Goal: Navigation & Orientation: Find specific page/section

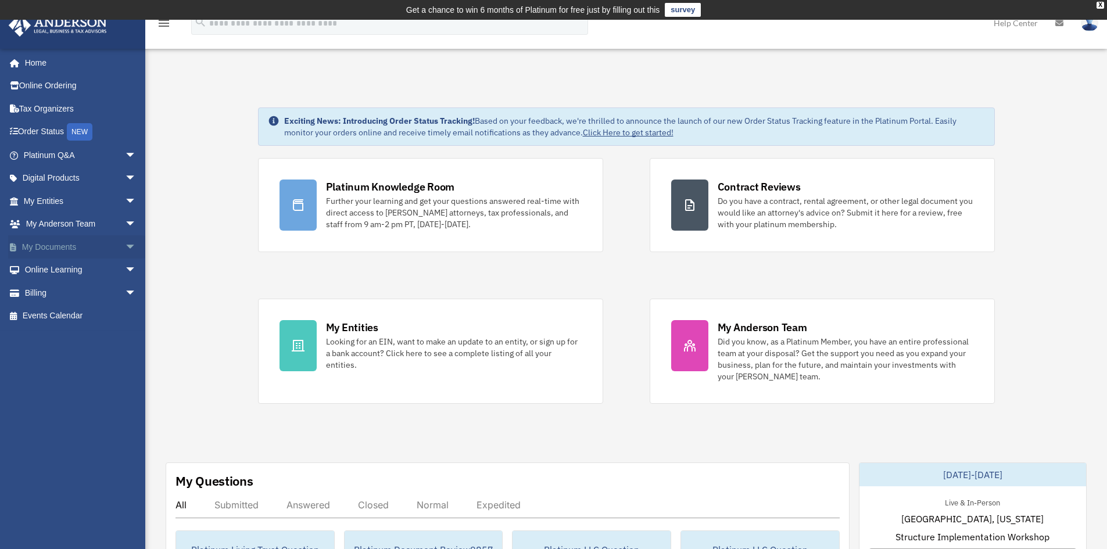
click at [49, 248] on link "My Documents arrow_drop_down" at bounding box center [81, 246] width 146 height 23
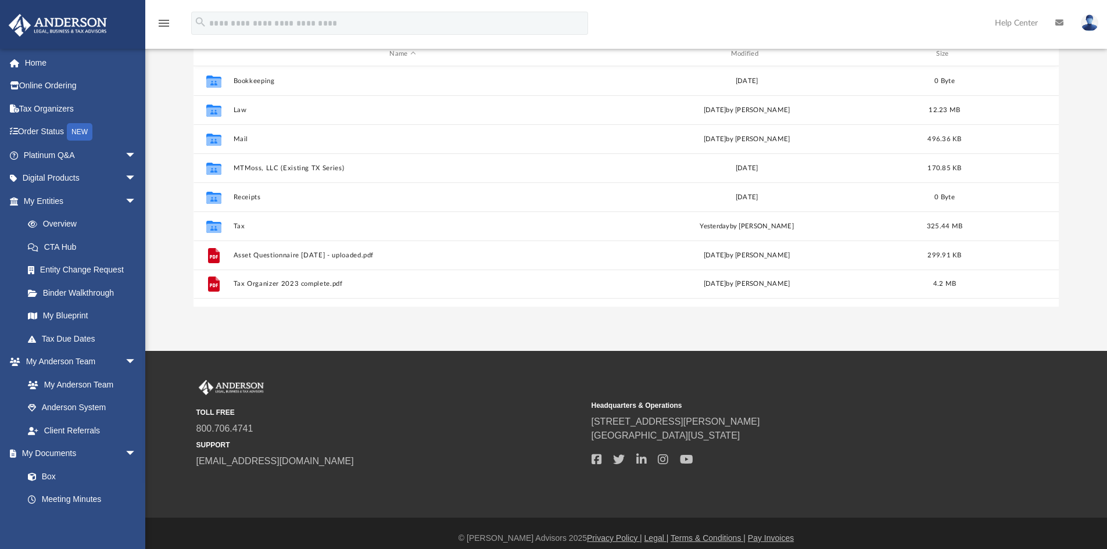
scroll to position [174, 0]
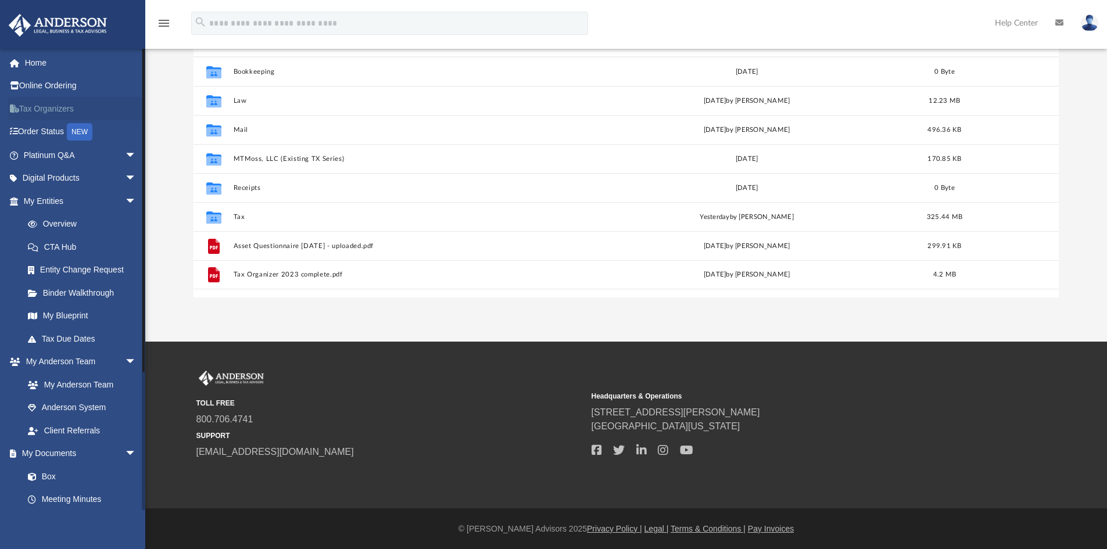
click at [48, 109] on link "Tax Organizers" at bounding box center [81, 108] width 146 height 23
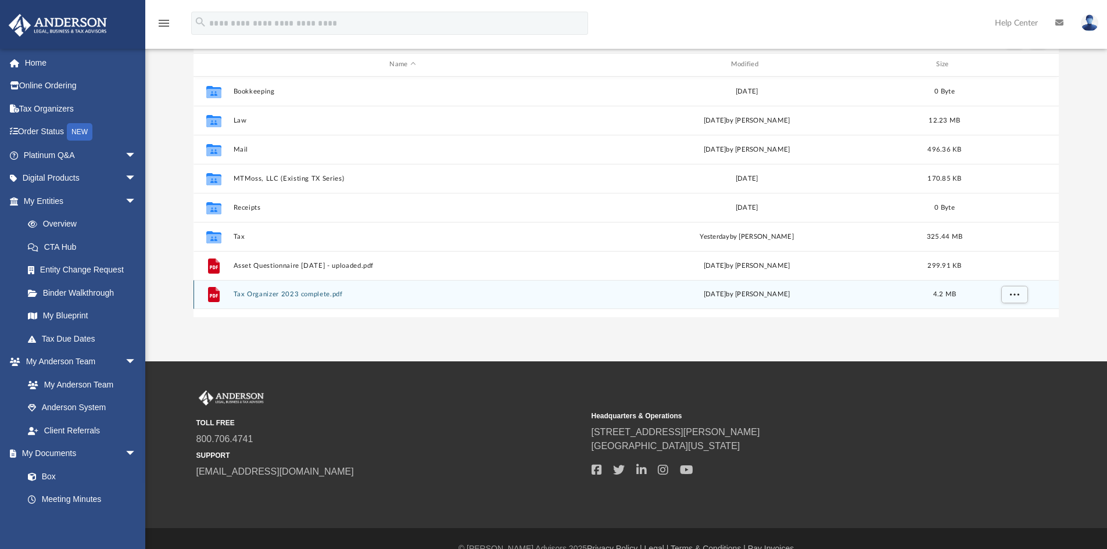
scroll to position [175, 0]
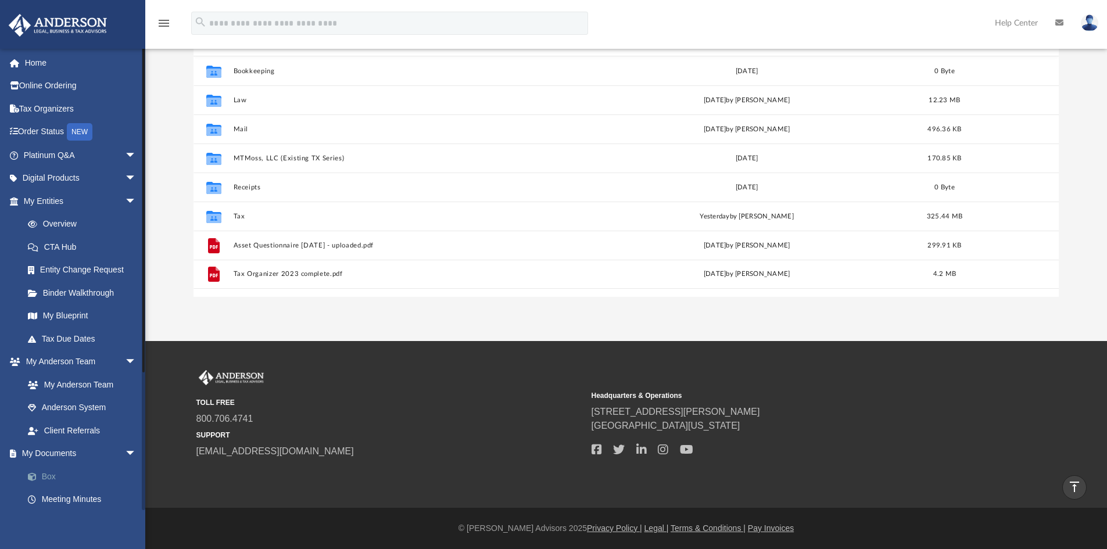
click at [46, 476] on link "Box" at bounding box center [85, 476] width 138 height 23
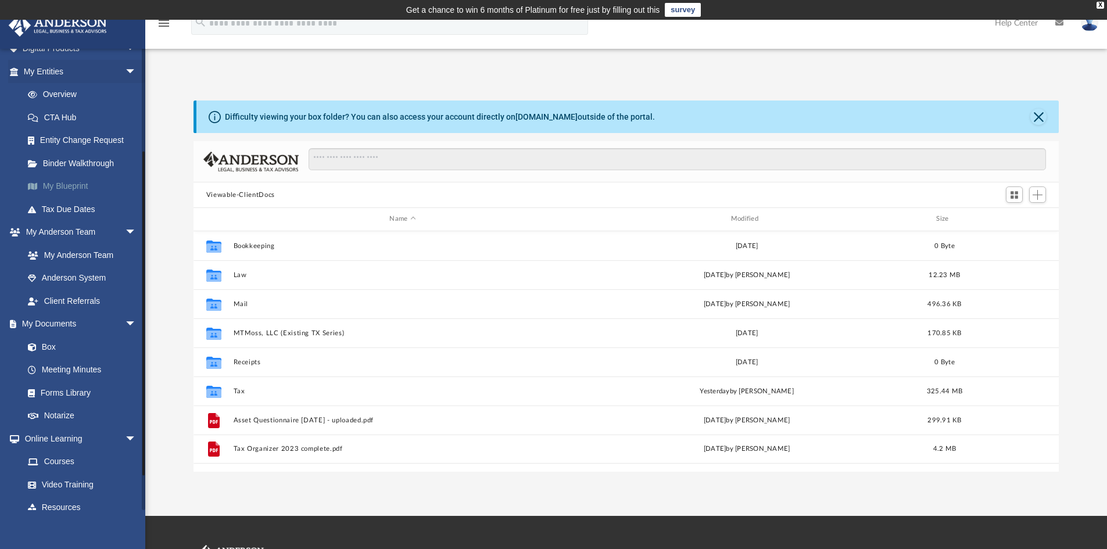
scroll to position [174, 0]
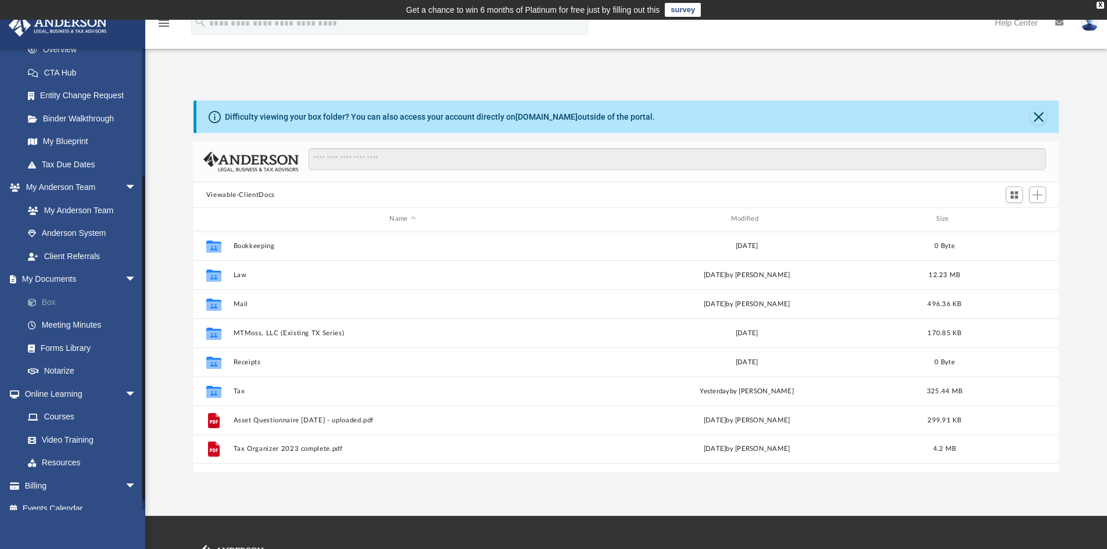
click at [51, 301] on link "Box" at bounding box center [85, 302] width 138 height 23
click at [56, 281] on link "My Documents arrow_drop_down" at bounding box center [81, 279] width 146 height 23
click at [125, 280] on span "arrow_drop_down" at bounding box center [136, 280] width 23 height 24
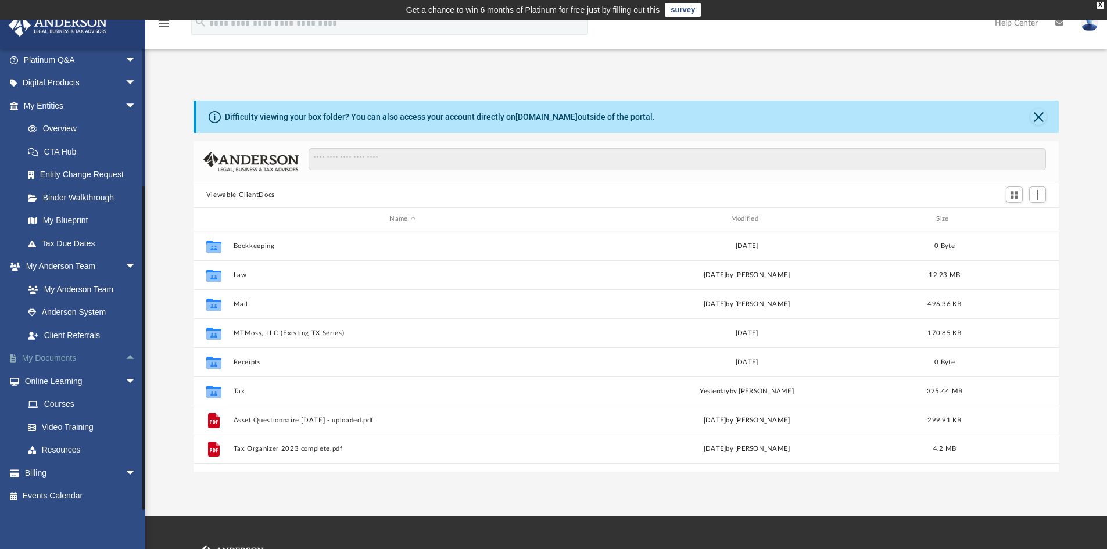
click at [125, 358] on span "arrow_drop_up" at bounding box center [136, 359] width 23 height 24
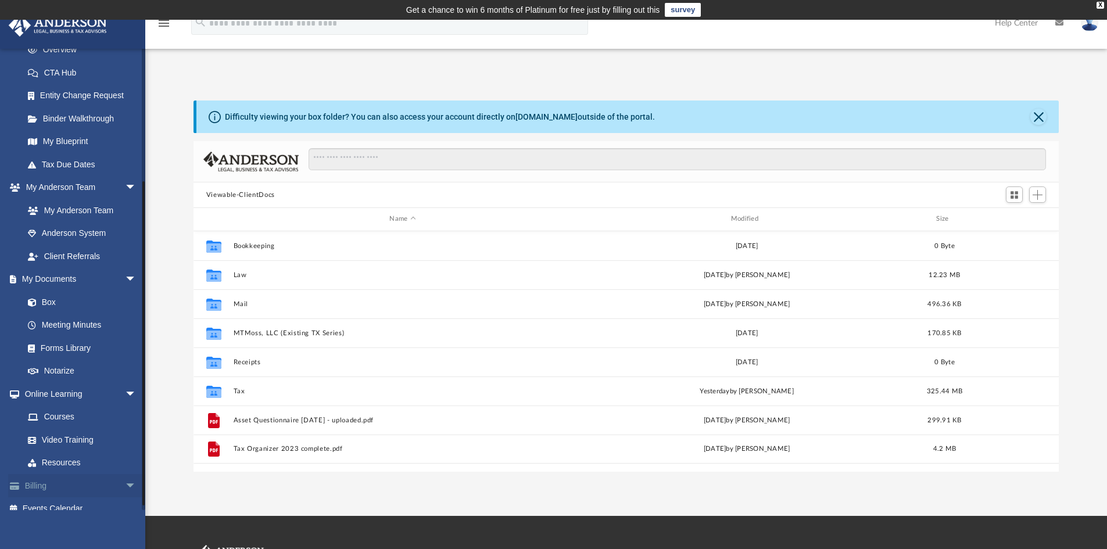
scroll to position [187, 0]
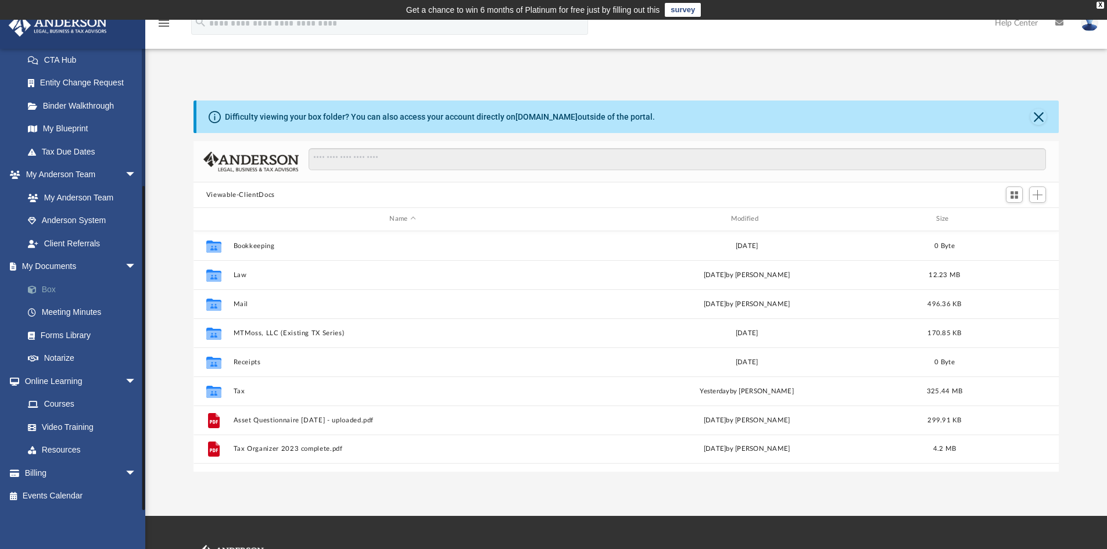
click at [47, 290] on link "Box" at bounding box center [85, 289] width 138 height 23
click at [35, 291] on span at bounding box center [38, 290] width 8 height 8
click at [47, 291] on link "Box" at bounding box center [85, 289] width 138 height 23
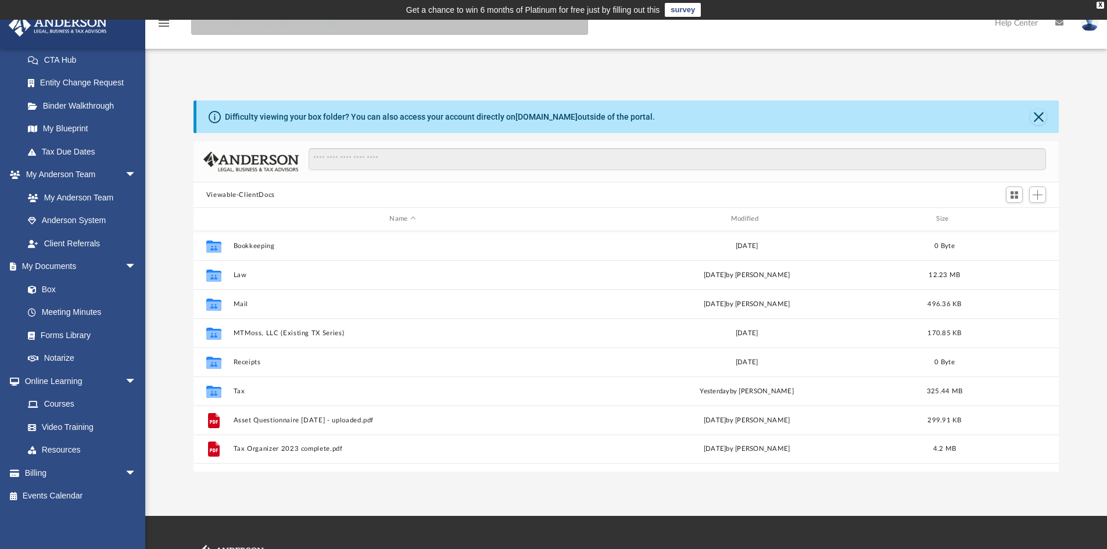
click at [279, 28] on input "search" at bounding box center [389, 23] width 397 height 23
